Goal: Information Seeking & Learning: Check status

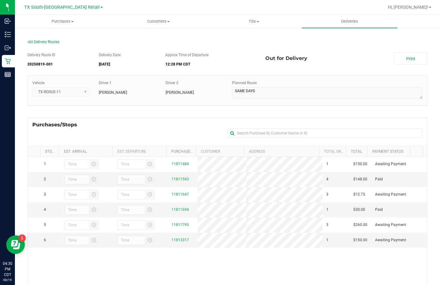
scroll to position [21, 0]
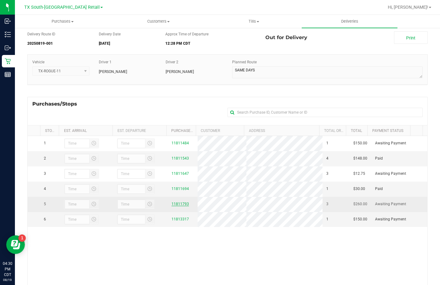
click at [177, 206] on link "11811793" at bounding box center [180, 204] width 17 height 4
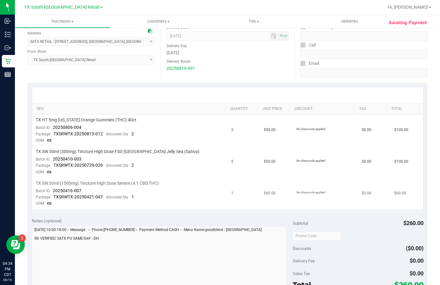
scroll to position [93, 0]
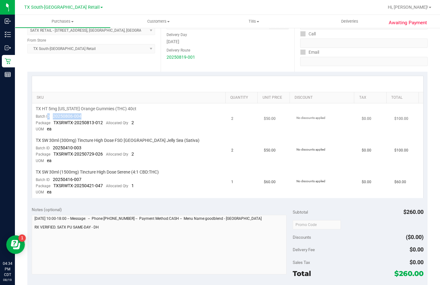
drag, startPoint x: 84, startPoint y: 115, endPoint x: 48, endPoint y: 114, distance: 36.4
click at [48, 114] on td "TX HT 5mg Texas Orange Gummies (THC) 40ct Batch ID 20250806-004 Package TXSRWTX…" at bounding box center [130, 119] width 196 height 32
click at [51, 113] on div "Batch ID 20250806-004" at bounding box center [59, 116] width 46 height 6
drag, startPoint x: 51, startPoint y: 113, endPoint x: 73, endPoint y: 113, distance: 21.8
click at [73, 113] on div "Batch ID 20250806-004" at bounding box center [59, 116] width 46 height 6
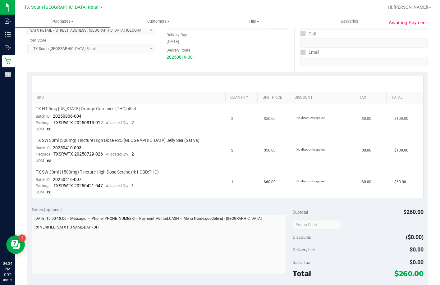
click at [88, 118] on td "TX HT 5mg Texas Orange Gummies (THC) 40ct Batch ID 20250806-004 Package TXSRWTX…" at bounding box center [130, 119] width 196 height 32
drag, startPoint x: 87, startPoint y: 117, endPoint x: 53, endPoint y: 114, distance: 33.7
click at [53, 114] on td "TX HT 5mg Texas Orange Gummies (THC) 40ct Batch ID 20250806-004 Package TXSRWTX…" at bounding box center [130, 119] width 196 height 32
drag, startPoint x: 85, startPoint y: 148, endPoint x: 50, endPoint y: 150, distance: 34.6
click at [50, 150] on td "TX SW 30ml (300mg) Tincture High Dose FSO TX Jelly Sea (Sativa) Batch ID 202504…" at bounding box center [130, 151] width 196 height 32
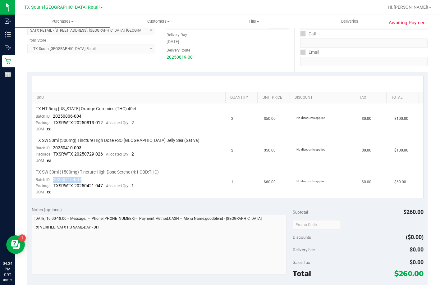
drag, startPoint x: 86, startPoint y: 178, endPoint x: 53, endPoint y: 179, distance: 33.0
click at [53, 179] on td "TX SW 30ml (1500mg) Tincture High Dose Serene (4:1 CBD:THC) Batch ID 20250416-0…" at bounding box center [130, 182] width 196 height 31
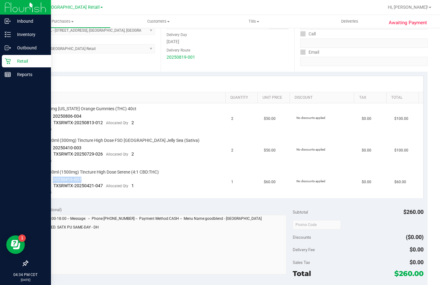
copy span "20250416-007"
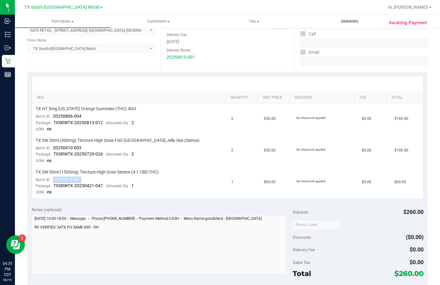
click at [343, 23] on span "Deliveries" at bounding box center [350, 22] width 34 height 6
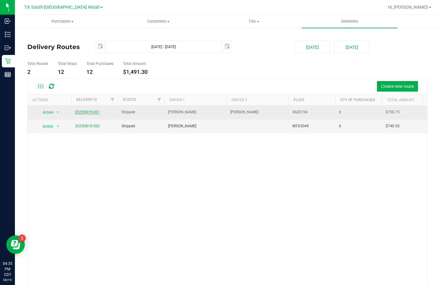
click at [93, 111] on link "20250819-001" at bounding box center [87, 112] width 25 height 4
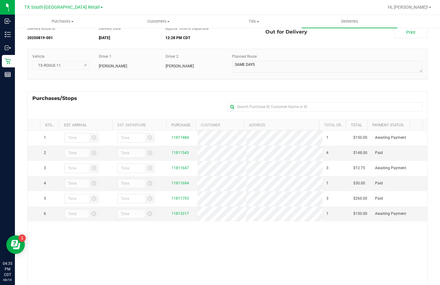
scroll to position [62, 0]
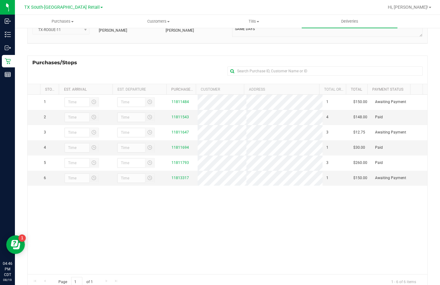
click at [171, 224] on div "1 11811484 1 $150.00 Awaiting Payment 2 11811543 4 $148.00 Paid 3" at bounding box center [228, 185] width 400 height 180
click at [176, 180] on link "11813317" at bounding box center [180, 178] width 17 height 4
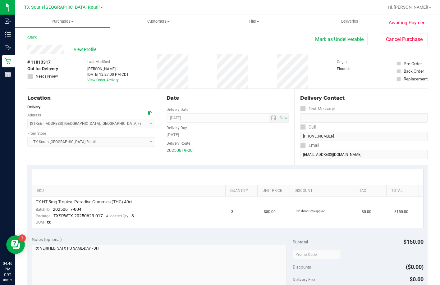
click at [71, 101] on div "Location" at bounding box center [91, 97] width 128 height 7
drag, startPoint x: 71, startPoint y: 101, endPoint x: 74, endPoint y: 108, distance: 8.5
click at [71, 102] on div "Location" at bounding box center [91, 97] width 128 height 7
click at [74, 107] on div "Delivery" at bounding box center [91, 107] width 128 height 6
click at [68, 94] on div "Location" at bounding box center [91, 97] width 128 height 7
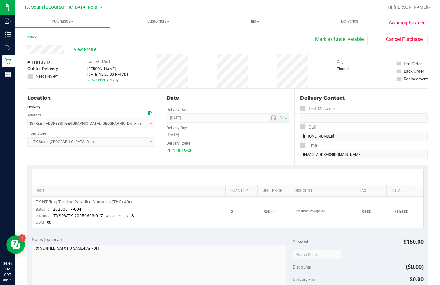
click at [90, 208] on td "TX HT 5mg Tropical Paradise Gummies (THC) 40ct Batch ID 20250617-004 Package TX…" at bounding box center [130, 212] width 196 height 31
click at [98, 94] on div "Location" at bounding box center [91, 97] width 128 height 7
drag, startPoint x: 91, startPoint y: 208, endPoint x: 52, endPoint y: 211, distance: 39.9
click at [52, 211] on td "TX HT 5mg Tropical Paradise Gummies (THC) 40ct Batch ID 20250617-004 Package TX…" at bounding box center [130, 212] width 196 height 31
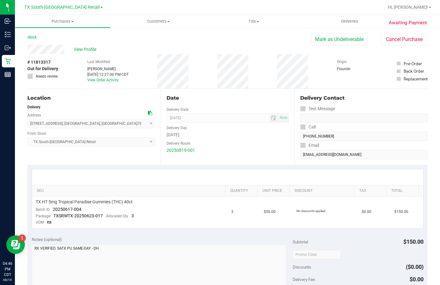
click at [75, 177] on div at bounding box center [227, 177] width 391 height 16
drag, startPoint x: 82, startPoint y: 210, endPoint x: 52, endPoint y: 212, distance: 29.9
click at [52, 212] on td "TX HT 5mg Tropical Paradise Gummies (THC) 40ct Batch ID 20250617-004 Package TX…" at bounding box center [130, 212] width 196 height 31
click at [346, 21] on span "Deliveries" at bounding box center [350, 22] width 34 height 6
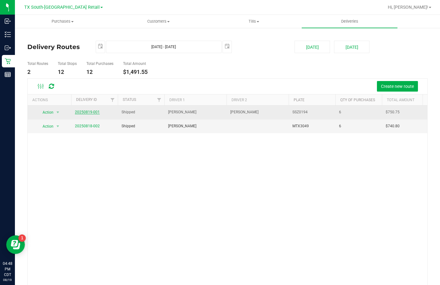
click at [91, 111] on link "20250819-001" at bounding box center [87, 112] width 25 height 4
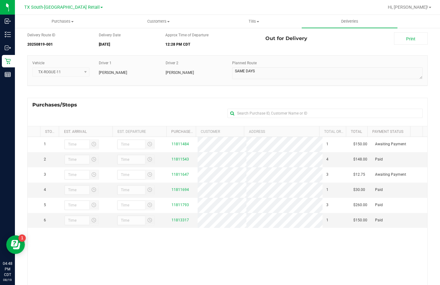
scroll to position [31, 0]
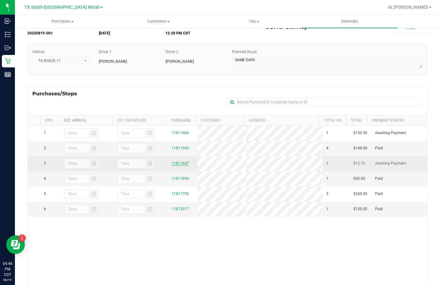
click at [173, 166] on link "11811647" at bounding box center [180, 163] width 17 height 4
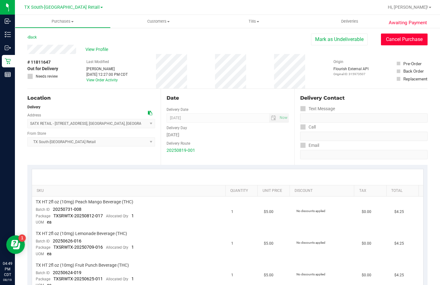
click at [394, 41] on button "Cancel Purchase" at bounding box center [404, 40] width 47 height 12
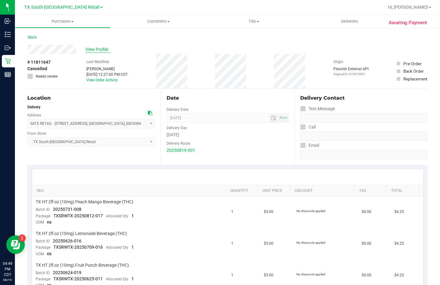
drag, startPoint x: 76, startPoint y: 50, endPoint x: 87, endPoint y: 49, distance: 10.6
click at [79, 50] on div "View Profile" at bounding box center [227, 49] width 400 height 9
click at [88, 49] on span "View Profile" at bounding box center [97, 49] width 25 height 7
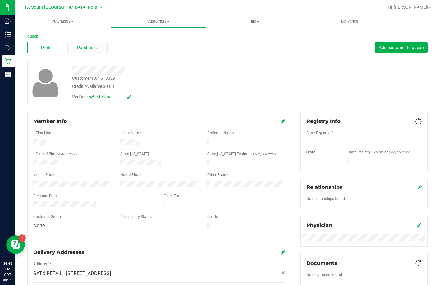
click at [95, 47] on span "Purchases" at bounding box center [87, 47] width 21 height 7
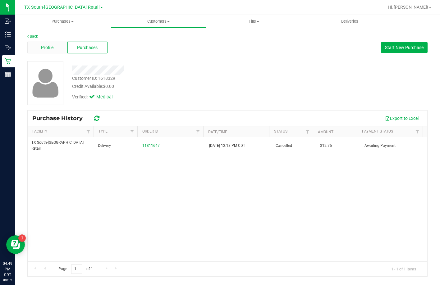
click at [58, 51] on div "Profile" at bounding box center [47, 48] width 40 height 12
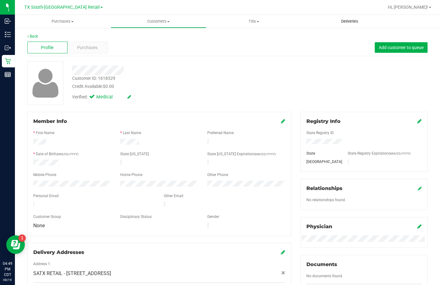
click at [338, 21] on span "Deliveries" at bounding box center [350, 22] width 34 height 6
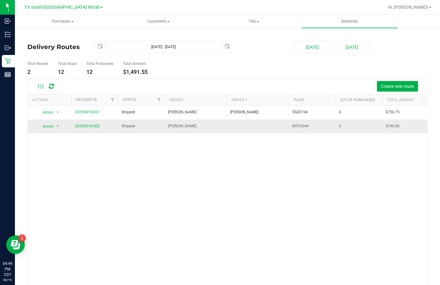
click at [90, 130] on td "20250818-002" at bounding box center [94, 127] width 47 height 14
click at [91, 126] on link "20250818-002" at bounding box center [87, 126] width 25 height 4
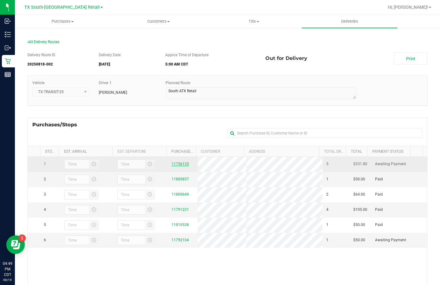
click at [176, 164] on link "11756135" at bounding box center [180, 164] width 17 height 4
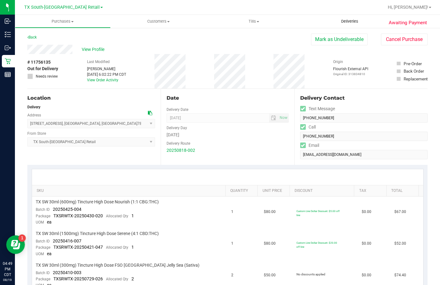
click at [340, 25] on uib-tab-heading "Deliveries" at bounding box center [350, 21] width 96 height 13
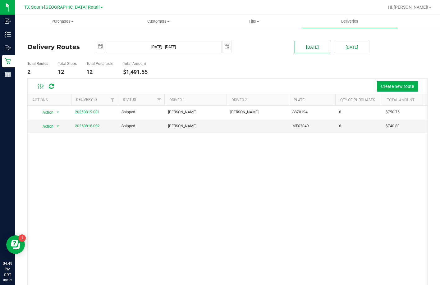
click at [312, 46] on button "[DATE]" at bounding box center [312, 47] width 35 height 12
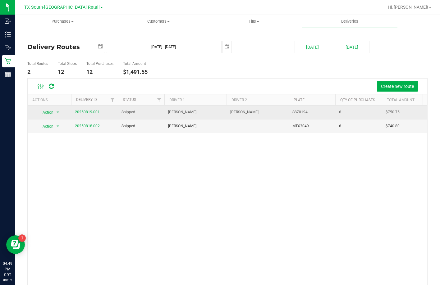
click at [86, 112] on link "20250819-001" at bounding box center [87, 112] width 25 height 4
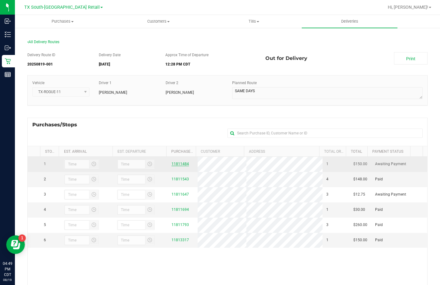
click at [177, 165] on link "11811484" at bounding box center [180, 164] width 17 height 4
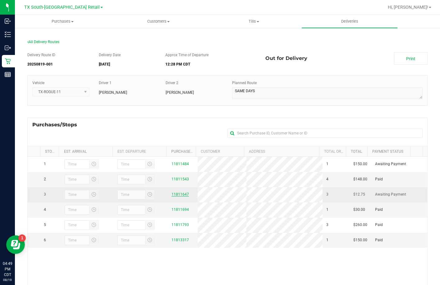
click at [177, 197] on link "11811647" at bounding box center [180, 194] width 17 height 4
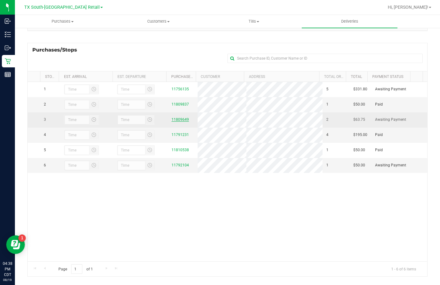
click at [176, 122] on link "11809649" at bounding box center [180, 119] width 17 height 4
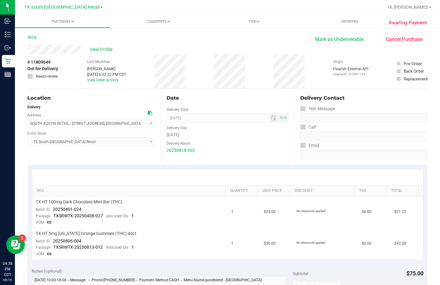
click at [125, 50] on div "View Profile" at bounding box center [169, 49] width 284 height 9
click at [114, 186] on th "SKU" at bounding box center [128, 191] width 193 height 11
click at [65, 167] on div "SKU Quantity Unit Price Discount Tax Total TX HT 100mg Dark Chocolate Mint Bar …" at bounding box center [227, 214] width 400 height 99
click at [104, 162] on div "Location Delivery Address SOUTH AUSTIN RETAIL - 7105 E Riverside Dr , Austin , …" at bounding box center [93, 127] width 133 height 76
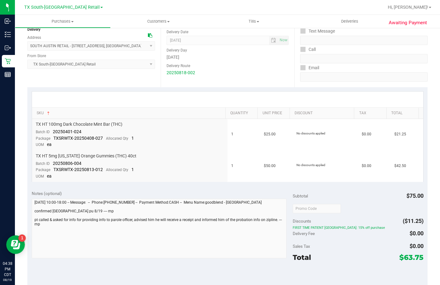
scroll to position [78, 0]
click at [105, 98] on div at bounding box center [227, 99] width 391 height 16
click at [95, 99] on div at bounding box center [227, 99] width 391 height 16
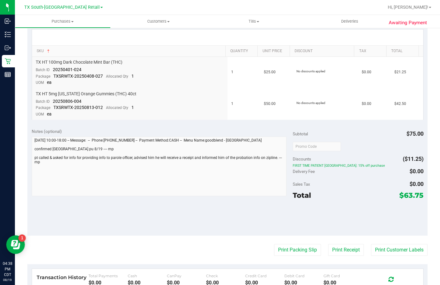
scroll to position [140, 0]
drag, startPoint x: 290, startPoint y: 165, endPoint x: 357, endPoint y: 156, distance: 67.7
click at [357, 156] on div "Subtotal $75.00 Discounts ($11.25) FIRST TIME PATIENT TX: 15% off purchase Deli…" at bounding box center [358, 179] width 131 height 103
click at [375, 176] on div "Delivery Fee $0.00" at bounding box center [358, 171] width 131 height 11
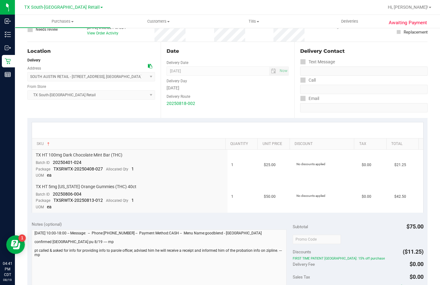
scroll to position [0, 0]
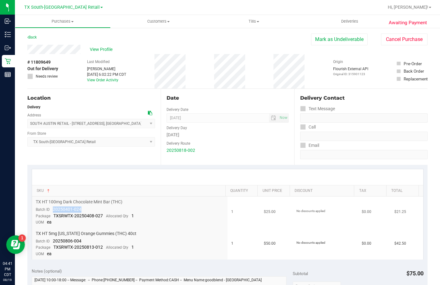
drag, startPoint x: 85, startPoint y: 209, endPoint x: 53, endPoint y: 211, distance: 33.0
click at [53, 211] on td "TX HT 100mg Dark Chocolate Mint Bar (THC) Batch ID 20250401-024 Package TXSRWTX…" at bounding box center [130, 213] width 196 height 32
drag, startPoint x: 87, startPoint y: 240, endPoint x: 54, endPoint y: 244, distance: 33.2
click at [53, 244] on td "TX HT 5mg Texas Orange Gummies (THC) 40ct Batch ID 20250806-004 Package TXSRWTX…" at bounding box center [130, 243] width 196 height 31
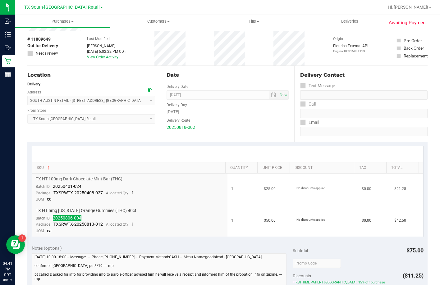
scroll to position [62, 0]
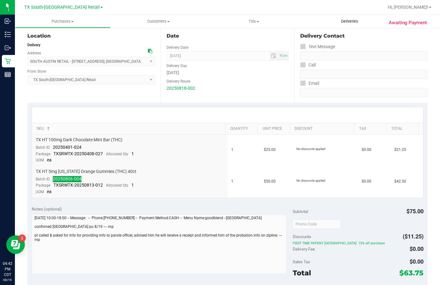
click at [352, 22] on span "Deliveries" at bounding box center [350, 22] width 34 height 6
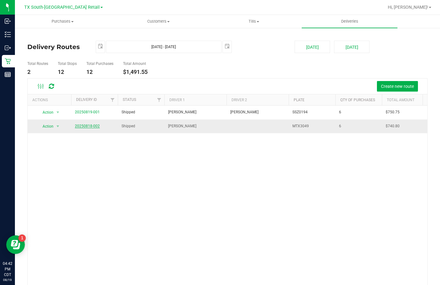
click at [82, 126] on link "20250818-002" at bounding box center [87, 126] width 25 height 4
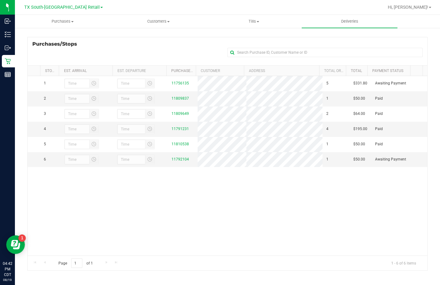
scroll to position [83, 0]
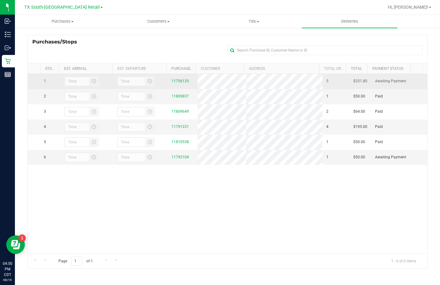
click at [179, 78] on td "11756135" at bounding box center [183, 81] width 30 height 15
click at [179, 80] on div "11756135" at bounding box center [183, 81] width 22 height 6
click at [177, 84] on div "11756135" at bounding box center [183, 81] width 22 height 6
click at [177, 83] on link "11756135" at bounding box center [180, 81] width 17 height 4
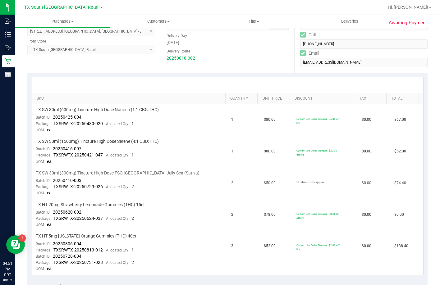
scroll to position [155, 0]
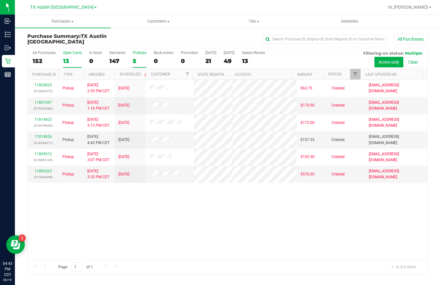
click at [75, 63] on div "13" at bounding box center [72, 60] width 19 height 7
click at [0, 0] on input "Open Carts 13" at bounding box center [0, 0] width 0 height 0
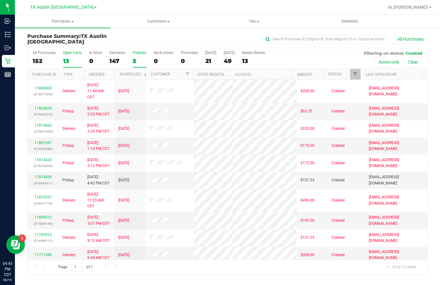
click at [134, 62] on div "5" at bounding box center [140, 60] width 14 height 7
click at [0, 0] on input "PickUps 5" at bounding box center [0, 0] width 0 height 0
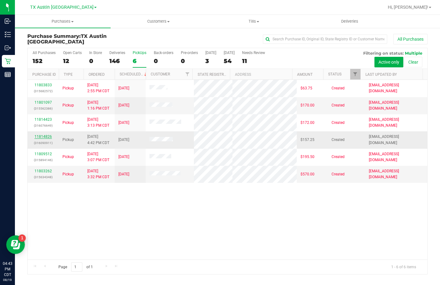
click at [48, 139] on link "11814826" at bounding box center [42, 137] width 17 height 4
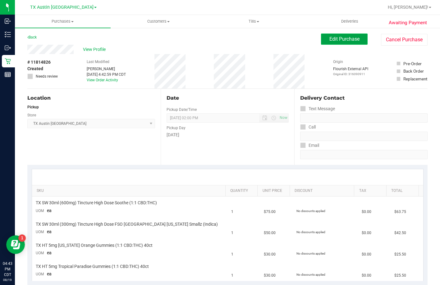
click at [321, 40] on button "Edit Purchase" at bounding box center [344, 39] width 47 height 11
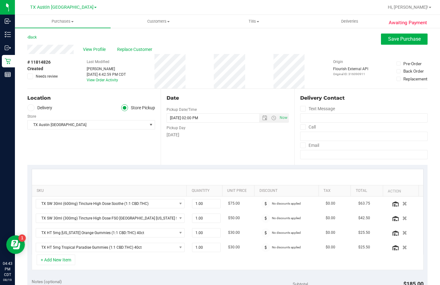
click at [35, 111] on div "Store" at bounding box center [91, 115] width 128 height 9
click at [34, 107] on label "Delivery" at bounding box center [39, 107] width 25 height 7
click at [0, 0] on input "Delivery" at bounding box center [0, 0] width 0 height 0
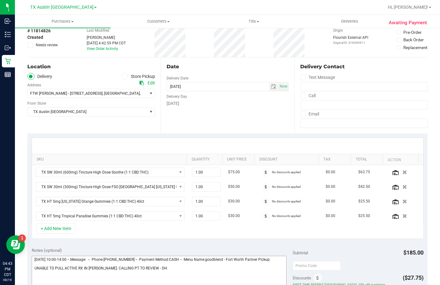
scroll to position [124, 0]
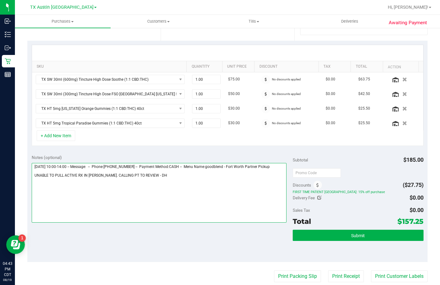
click at [86, 196] on textarea at bounding box center [159, 193] width 255 height 60
click at [159, 190] on textarea at bounding box center [159, 193] width 255 height 60
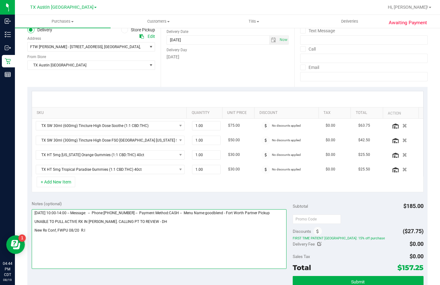
scroll to position [0, 0]
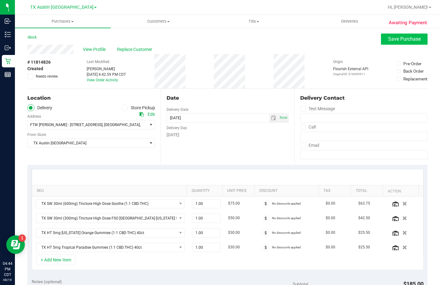
type textarea "Wednesday 08/20/2025 10:00-14:00 -- Message: -- Phone:8173087910 -- Payment Met…"
click at [405, 41] on span "Save Purchase" at bounding box center [404, 39] width 33 height 6
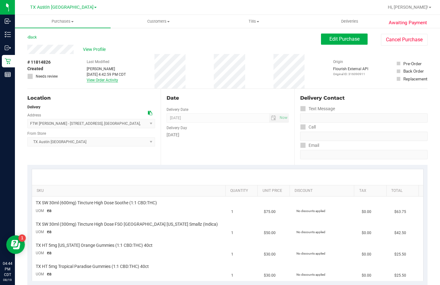
click at [105, 80] on link "View Order Activity" at bounding box center [102, 80] width 31 height 4
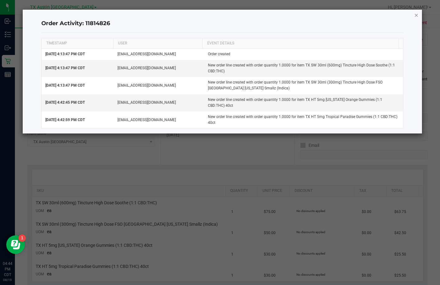
click at [418, 16] on icon "button" at bounding box center [416, 14] width 4 height 7
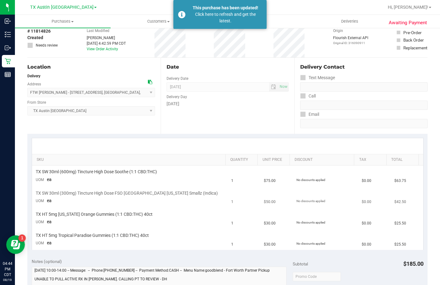
scroll to position [155, 0]
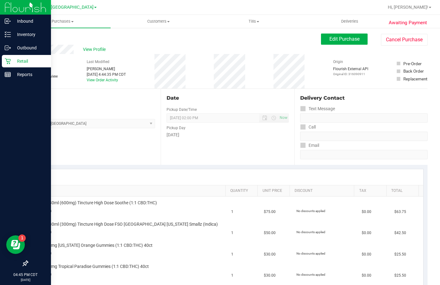
click at [10, 61] on icon at bounding box center [8, 61] width 6 height 6
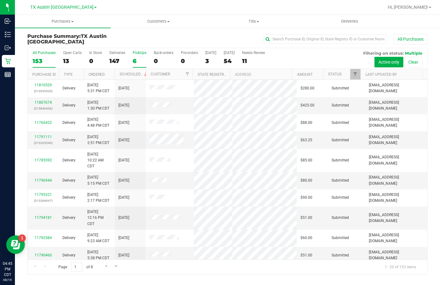
click at [134, 56] on label "PickUps 6" at bounding box center [140, 59] width 14 height 17
click at [0, 0] on input "PickUps 6" at bounding box center [0, 0] width 0 height 0
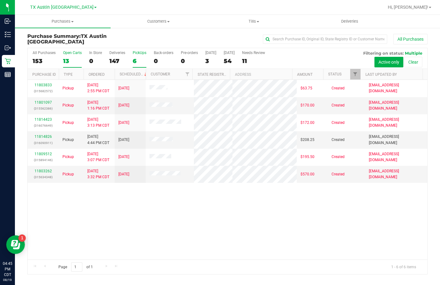
click at [69, 52] on div "Open Carts" at bounding box center [72, 53] width 19 height 4
click at [0, 0] on input "Open Carts 13" at bounding box center [0, 0] width 0 height 0
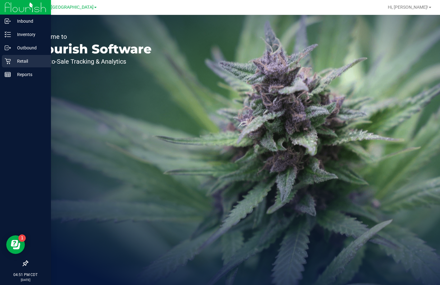
click at [9, 61] on icon at bounding box center [8, 61] width 6 height 6
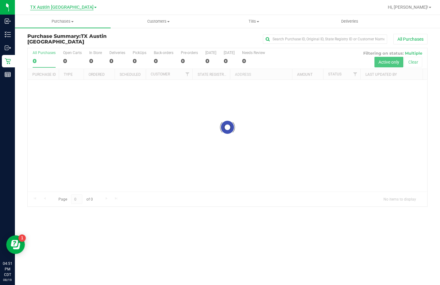
click at [58, 7] on span "TX Austin [GEOGRAPHIC_DATA]" at bounding box center [61, 8] width 63 height 6
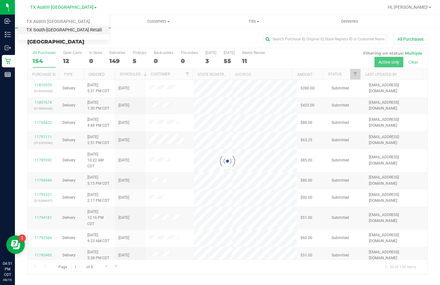
click at [53, 28] on link "TX South-[GEOGRAPHIC_DATA] Retail" at bounding box center [63, 30] width 91 height 8
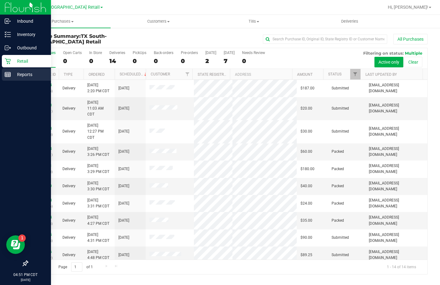
click at [9, 74] on line at bounding box center [8, 74] width 6 height 0
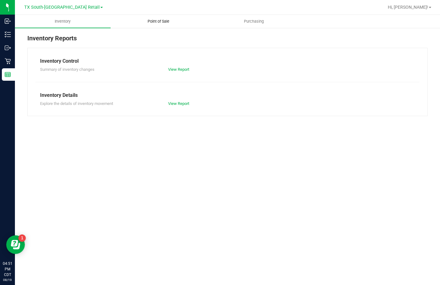
click at [161, 22] on span "Point of Sale" at bounding box center [158, 22] width 39 height 6
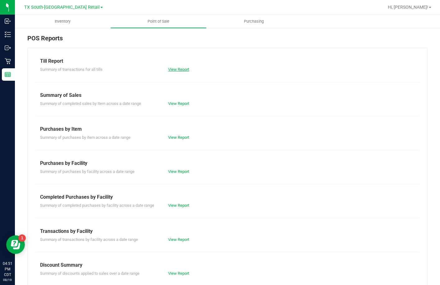
click at [169, 67] on link "View Report" at bounding box center [178, 69] width 21 height 5
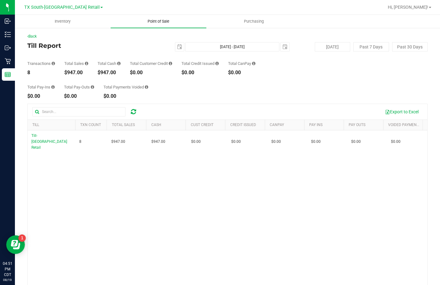
click at [147, 20] on span "Point of Sale" at bounding box center [158, 22] width 39 height 6
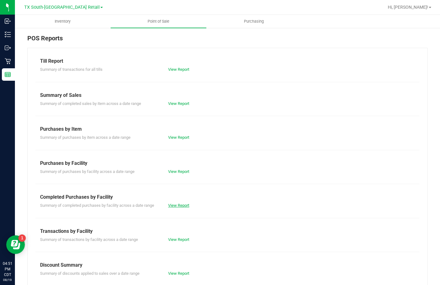
click at [174, 206] on link "View Report" at bounding box center [178, 205] width 21 height 5
